Goal: Check status: Check status

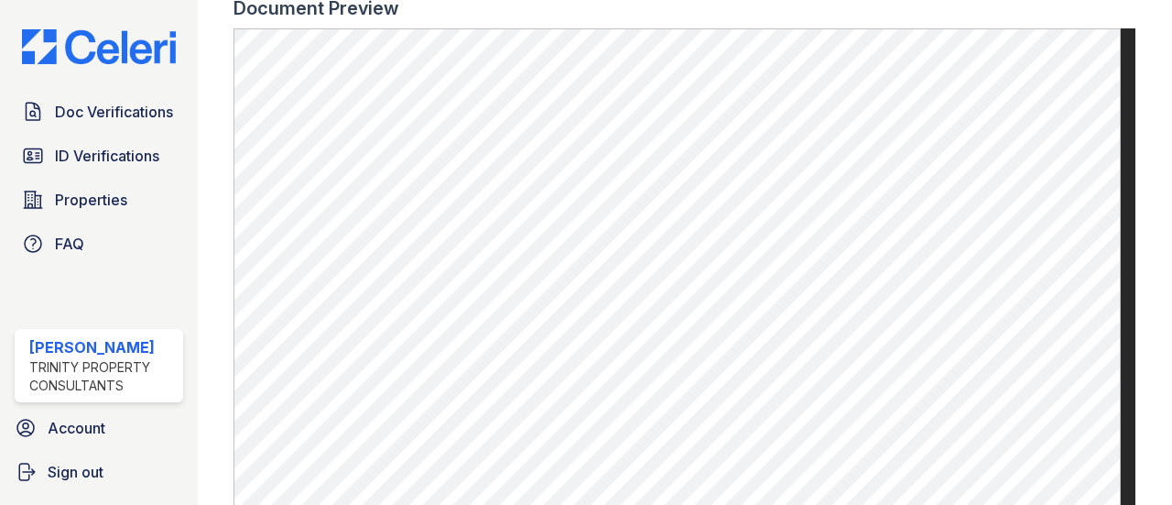
scroll to position [1182, 0]
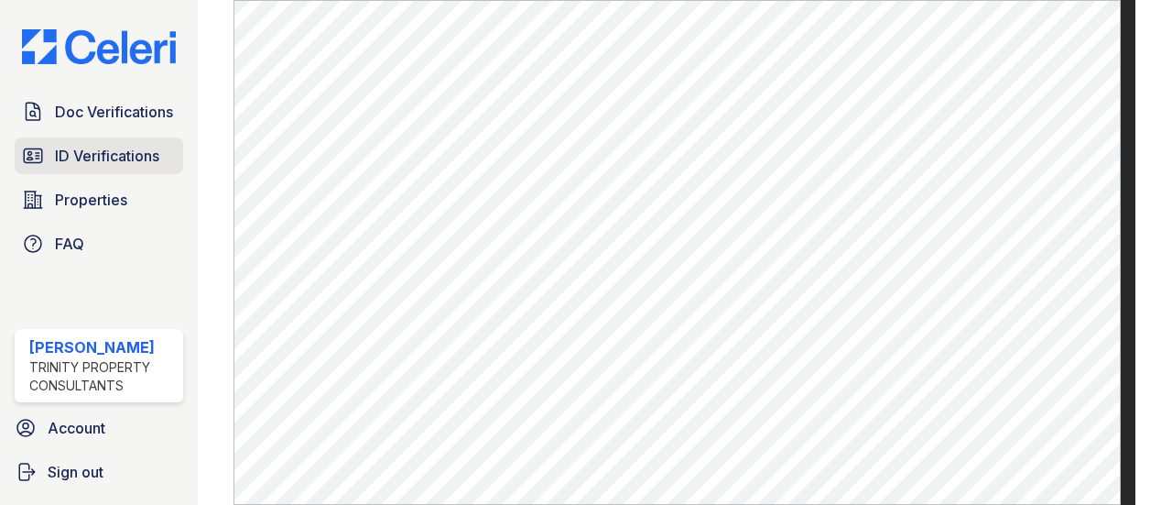
click at [142, 140] on link "ID Verifications" at bounding box center [99, 155] width 169 height 37
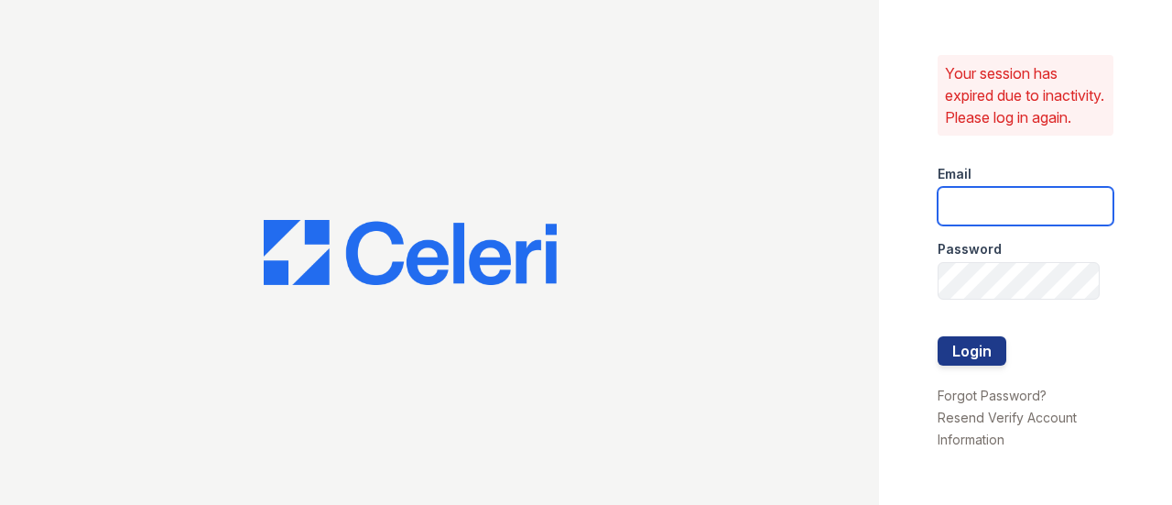
click at [1006, 213] on input "email" at bounding box center [1026, 206] width 176 height 38
type input "apeirce@trinity-pm.com"
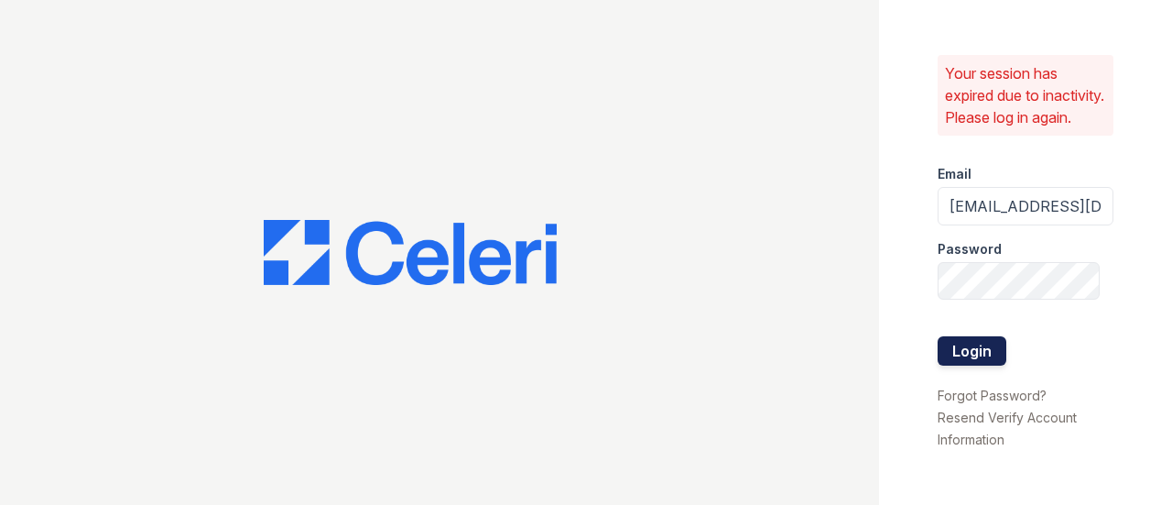
click at [984, 364] on button "Login" at bounding box center [972, 350] width 69 height 29
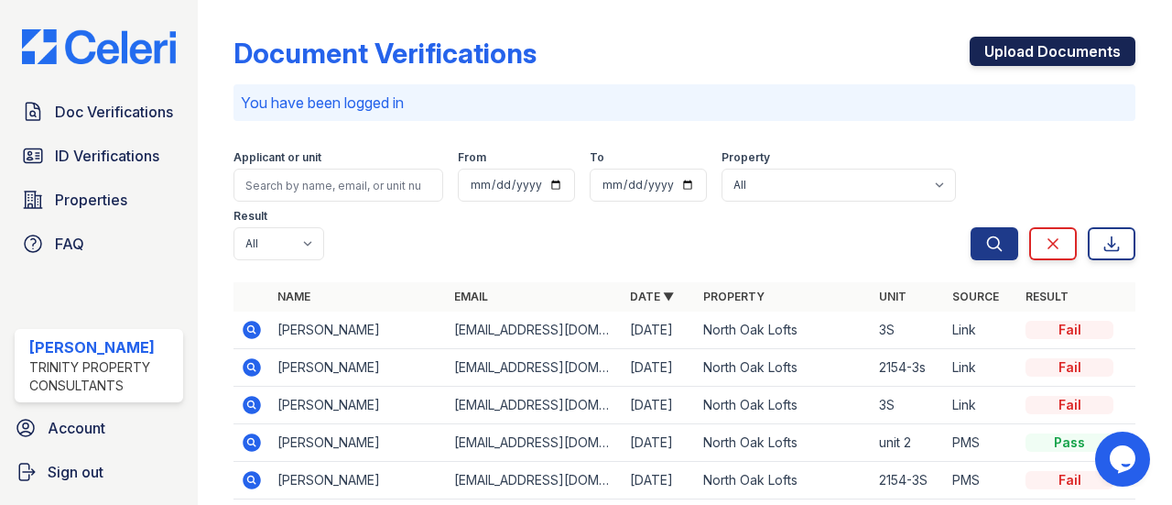
click at [1019, 53] on link "Upload Documents" at bounding box center [1053, 51] width 166 height 29
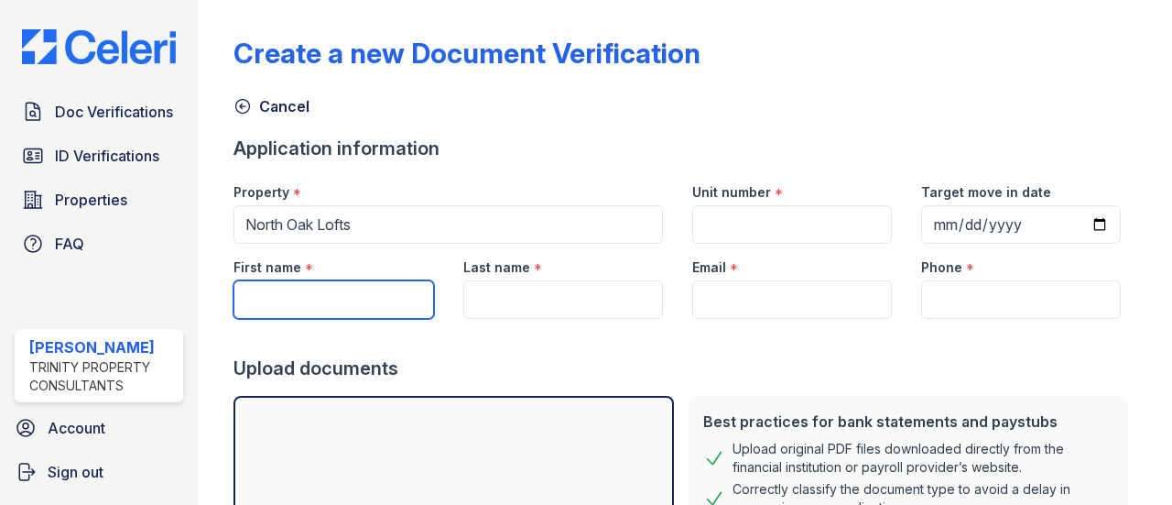
click at [311, 293] on input "First name" at bounding box center [334, 299] width 200 height 38
type input "Tashe"
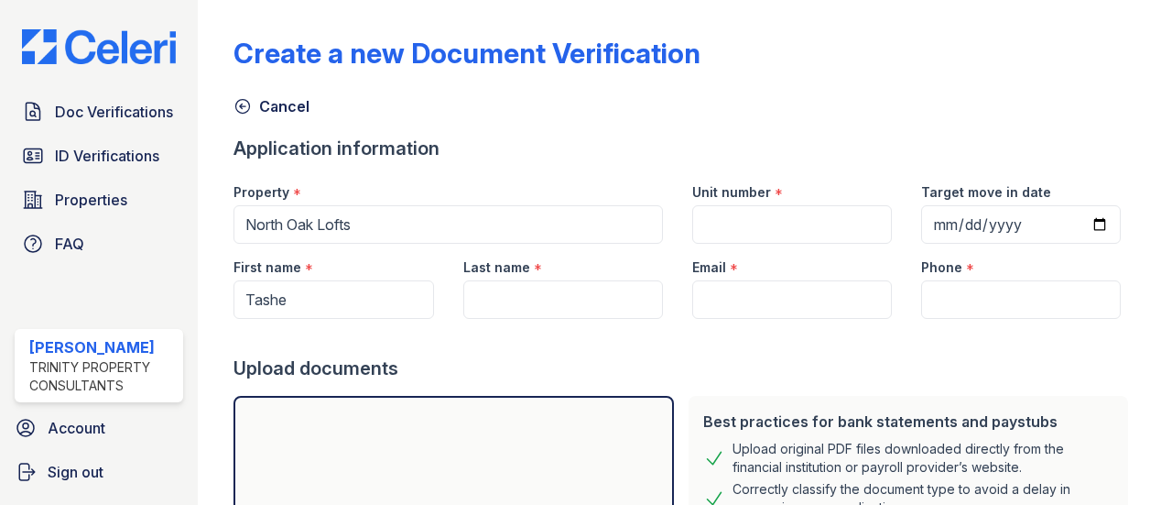
click at [242, 101] on icon at bounding box center [243, 106] width 18 height 18
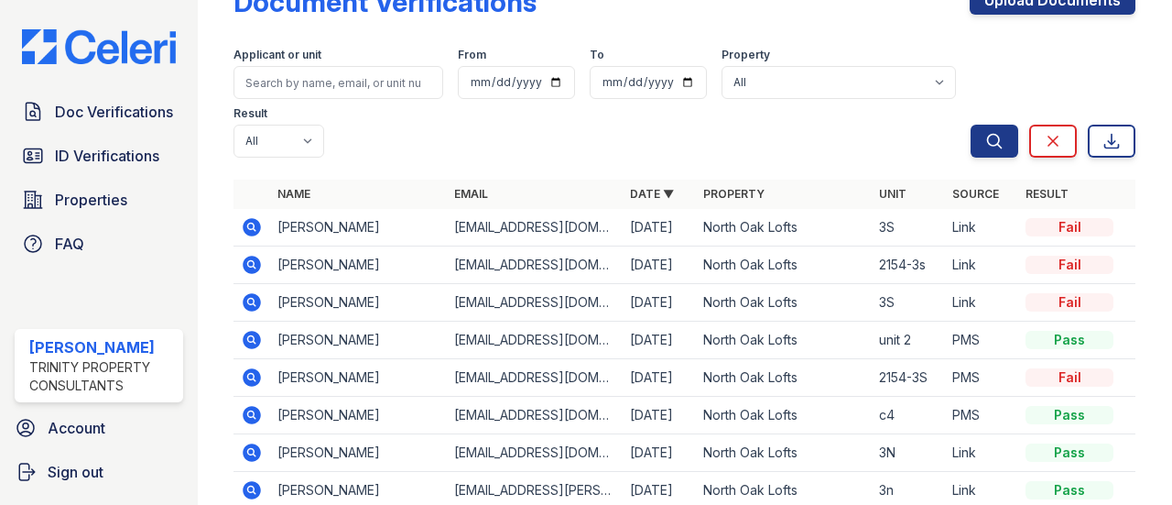
scroll to position [92, 0]
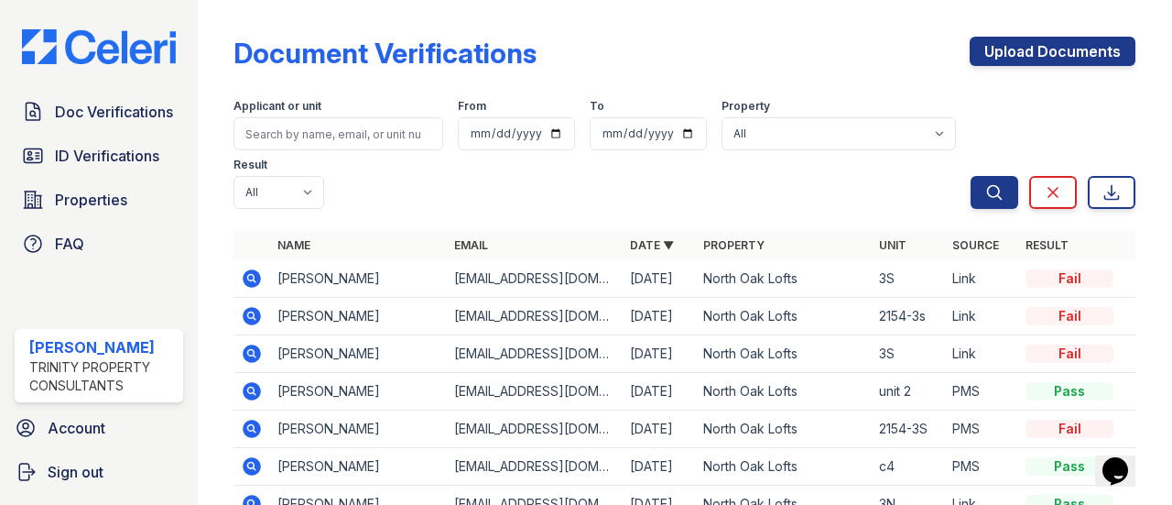
click at [256, 274] on icon at bounding box center [253, 278] width 18 height 18
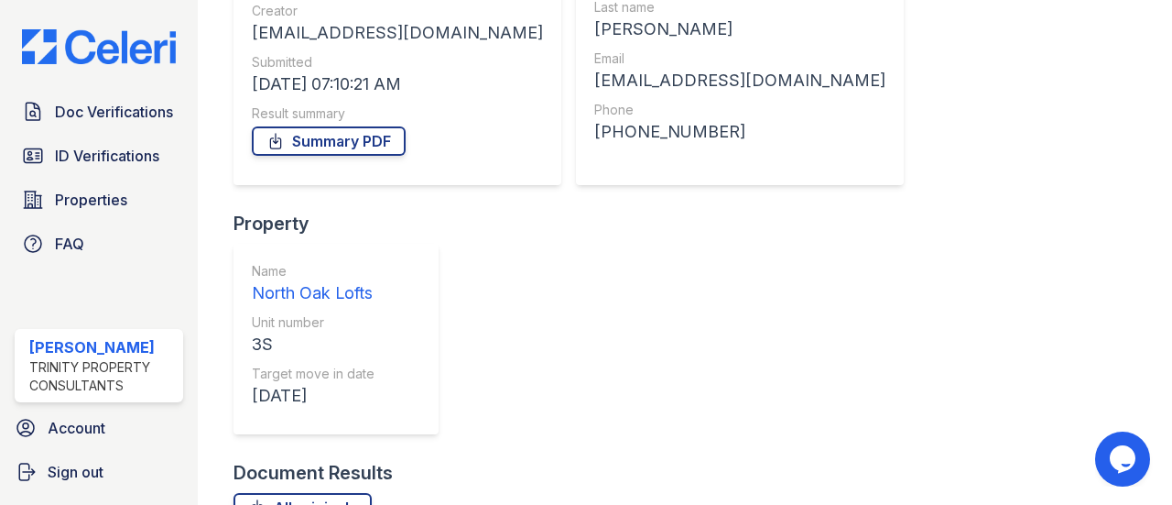
scroll to position [266, 0]
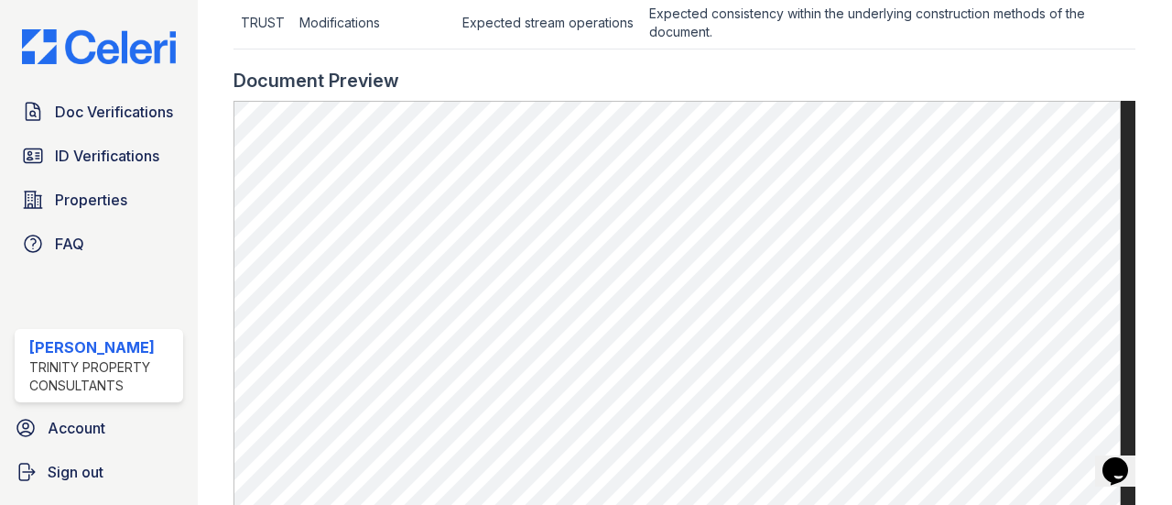
scroll to position [458, 0]
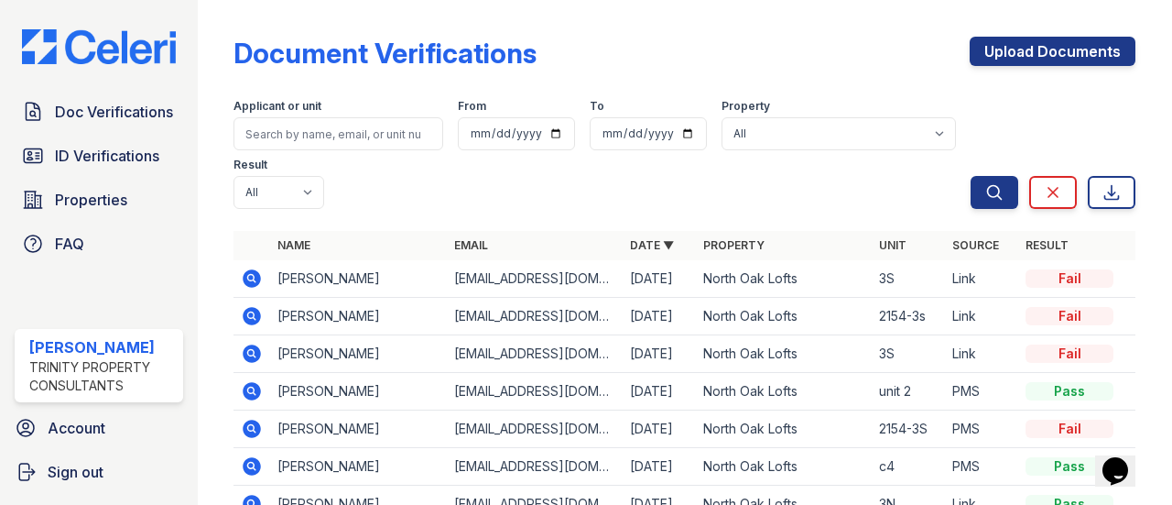
click at [242, 270] on icon at bounding box center [252, 278] width 22 height 22
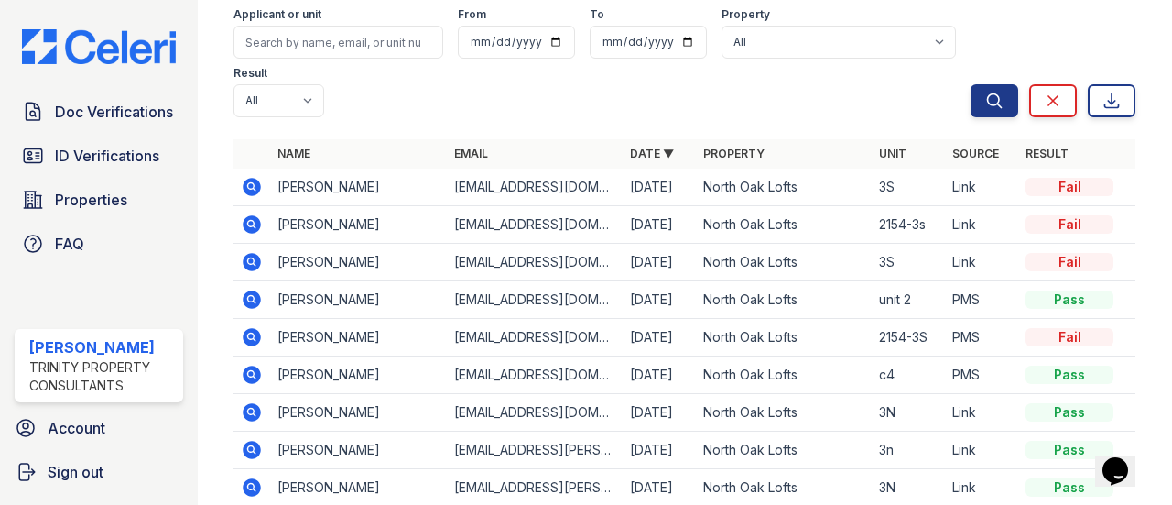
scroll to position [183, 0]
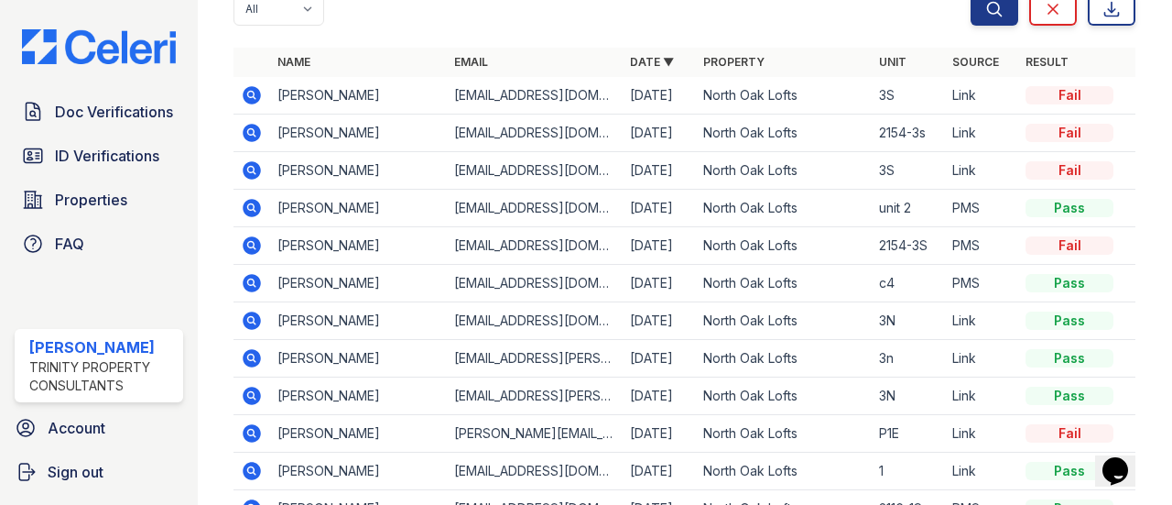
click at [253, 246] on icon at bounding box center [253, 245] width 18 height 18
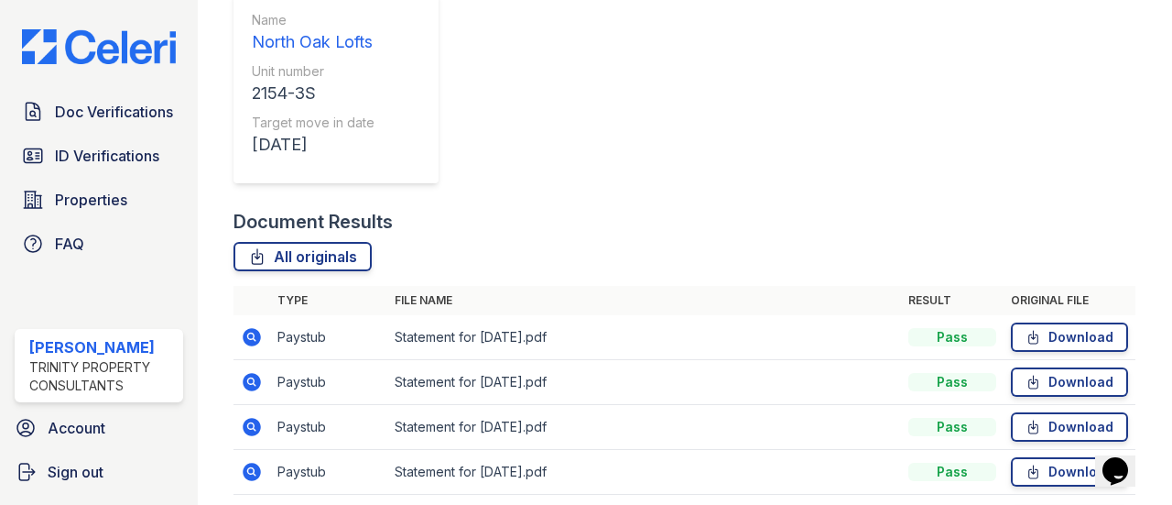
scroll to position [454, 0]
